Goal: Check status: Check status

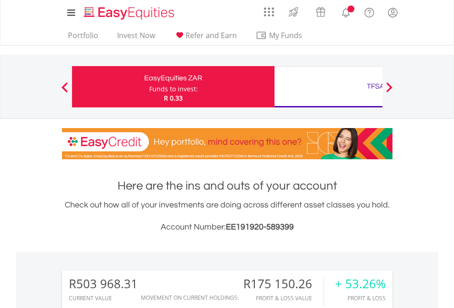
scroll to position [88, 144]
click at [149, 87] on div "Funds to invest:" at bounding box center [173, 88] width 49 height 9
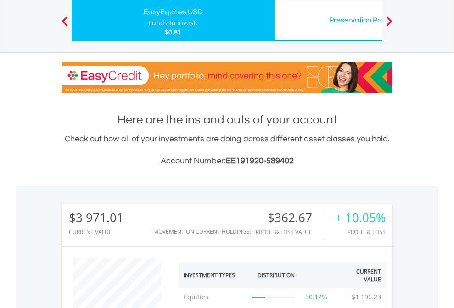
click at [328, 21] on div "Preservation Provident Fund" at bounding box center [375, 20] width 191 height 13
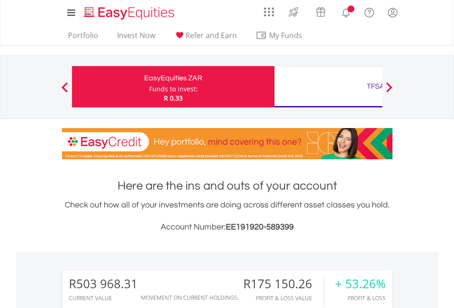
scroll to position [88, 144]
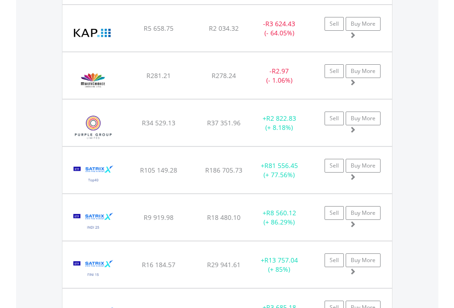
scroll to position [1076, 0]
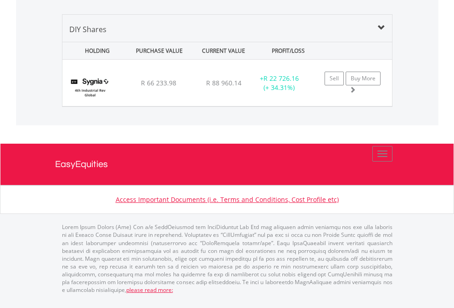
scroll to position [66, 0]
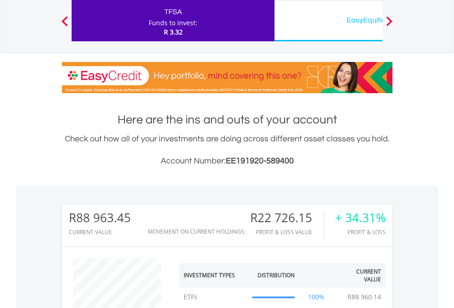
click at [328, 21] on div "EasyEquities USD" at bounding box center [375, 20] width 191 height 13
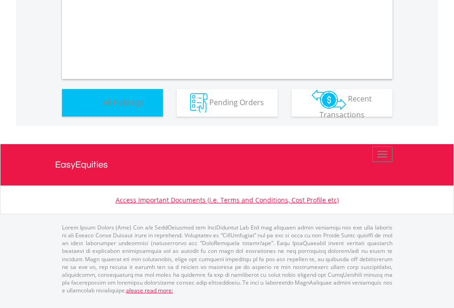
click at [103, 107] on span "All Holdings" at bounding box center [123, 102] width 41 height 10
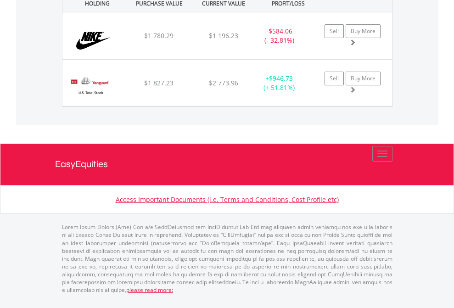
scroll to position [88, 144]
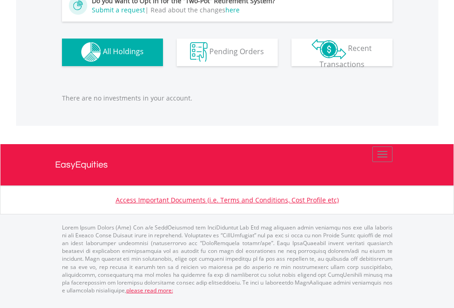
scroll to position [88, 144]
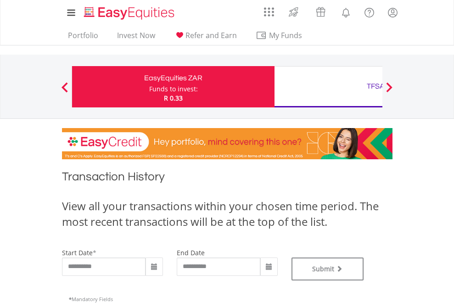
type input "**********"
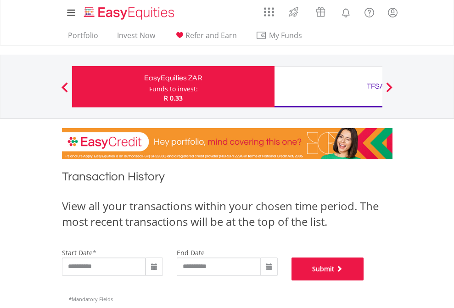
click at [364, 280] on button "Submit" at bounding box center [327, 269] width 73 height 23
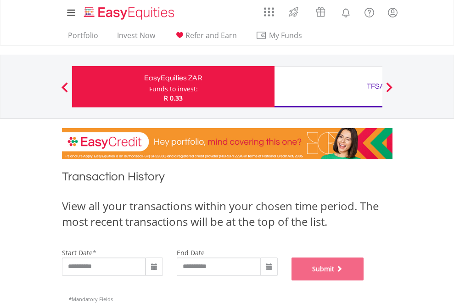
scroll to position [372, 0]
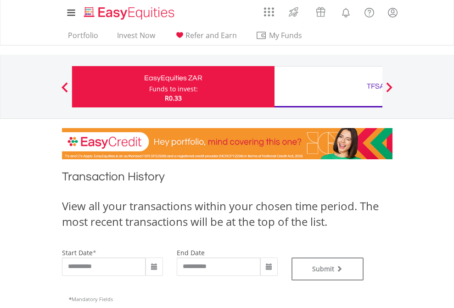
click at [328, 87] on div "TFSA" at bounding box center [375, 86] width 191 height 13
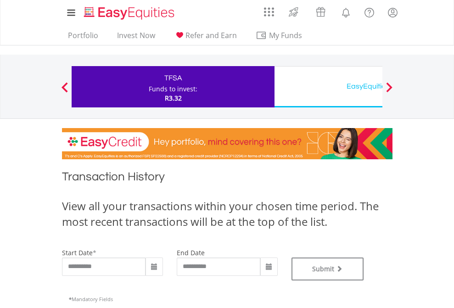
type input "**********"
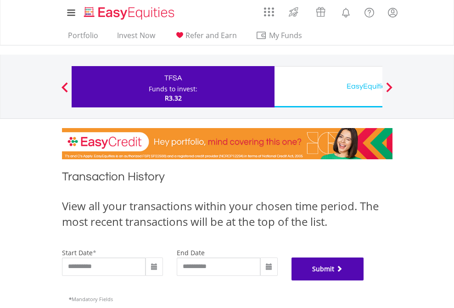
click at [364, 280] on button "Submit" at bounding box center [327, 269] width 73 height 23
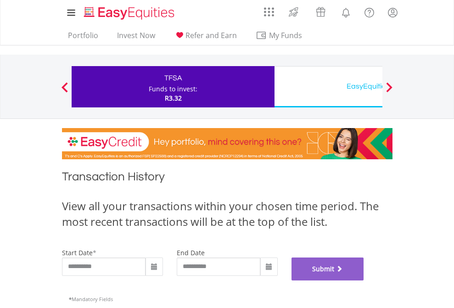
scroll to position [372, 0]
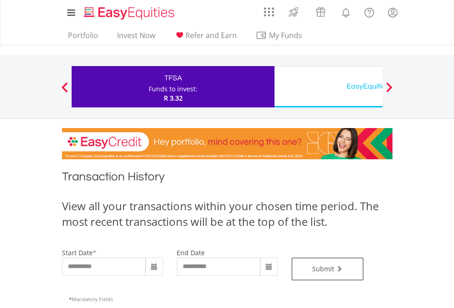
click at [328, 87] on div "EasyEquities USD" at bounding box center [375, 86] width 191 height 13
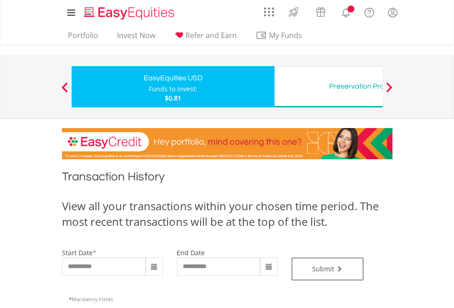
type input "**********"
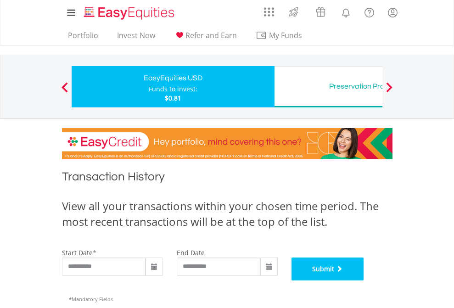
click at [364, 280] on button "Submit" at bounding box center [327, 269] width 73 height 23
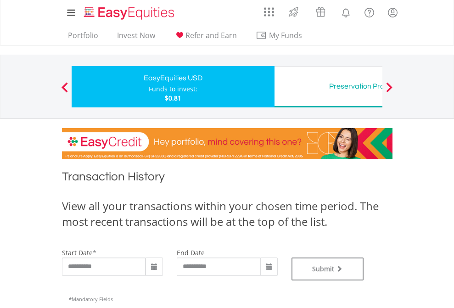
click at [328, 87] on div "Preservation Provident Fund" at bounding box center [375, 86] width 191 height 13
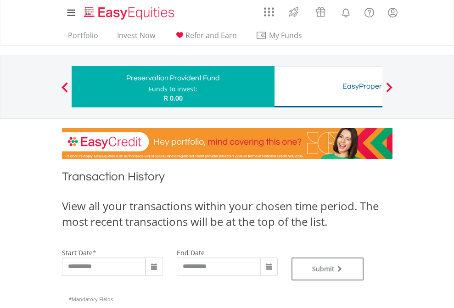
type input "**********"
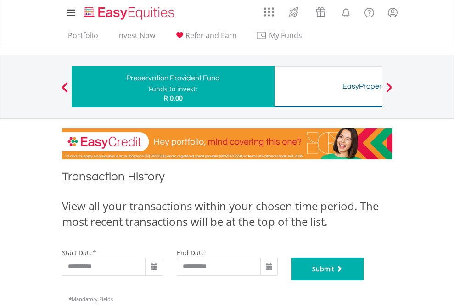
click at [364, 280] on button "Submit" at bounding box center [327, 269] width 73 height 23
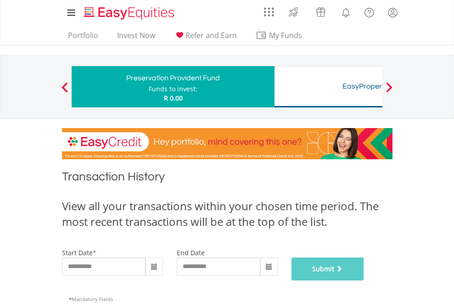
scroll to position [372, 0]
